Goal: Task Accomplishment & Management: Use online tool/utility

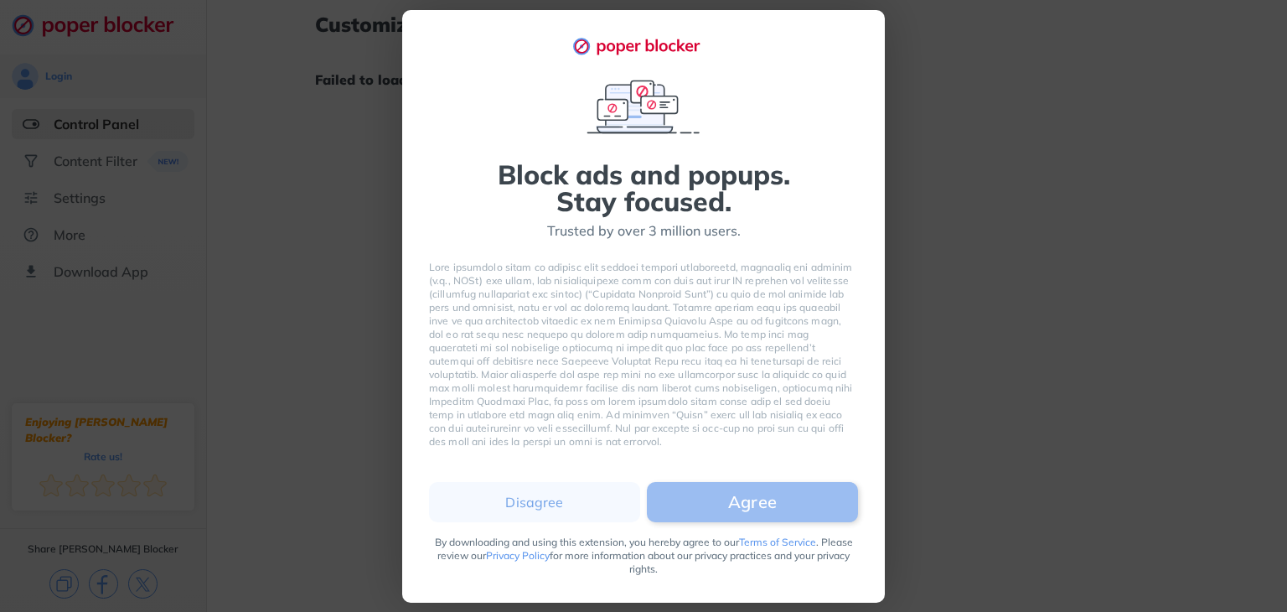
click at [735, 507] on button "Agree" at bounding box center [752, 502] width 211 height 40
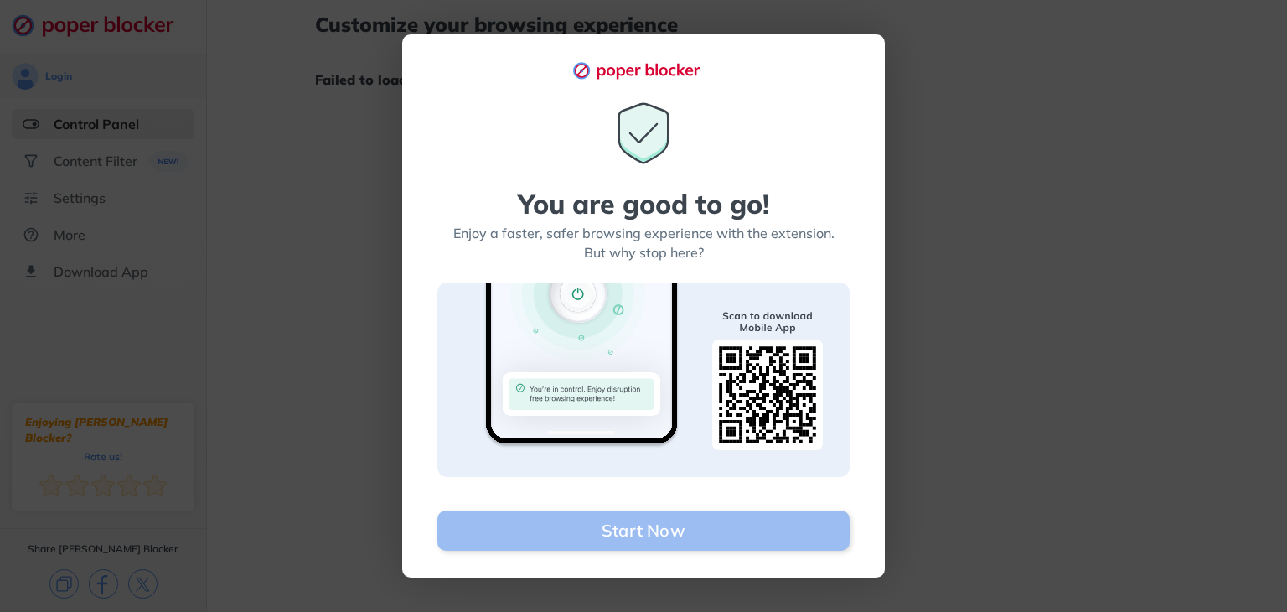
click at [692, 531] on button "Start Now" at bounding box center [643, 530] width 412 height 40
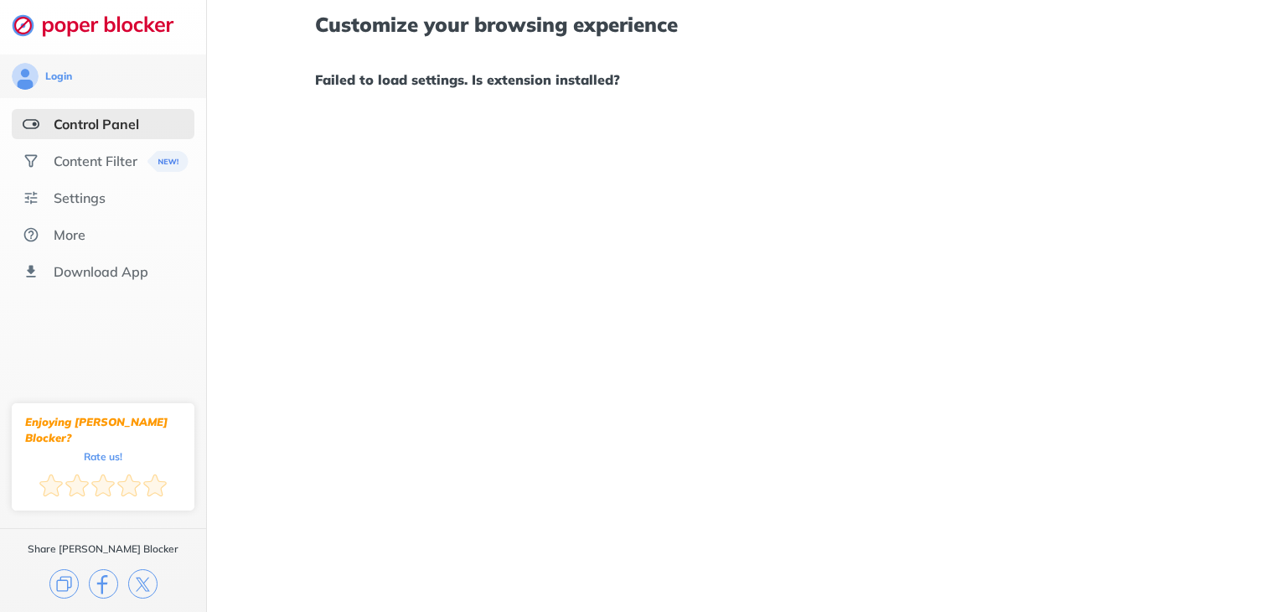
click at [692, 531] on div "Customize your browsing experience Failed to load settings. Is extension instal…" at bounding box center [747, 306] width 1080 height 612
click at [679, 527] on div "Customize your browsing experience Failed to load settings. Is extension instal…" at bounding box center [747, 306] width 1080 height 612
click at [642, 528] on div "Customize your browsing experience Failed to load settings. Is extension instal…" at bounding box center [747, 306] width 1080 height 612
click at [687, 510] on div "Customize your browsing experience Failed to load settings. Is extension instal…" at bounding box center [747, 306] width 1080 height 612
